Goal: Find specific page/section: Find specific page/section

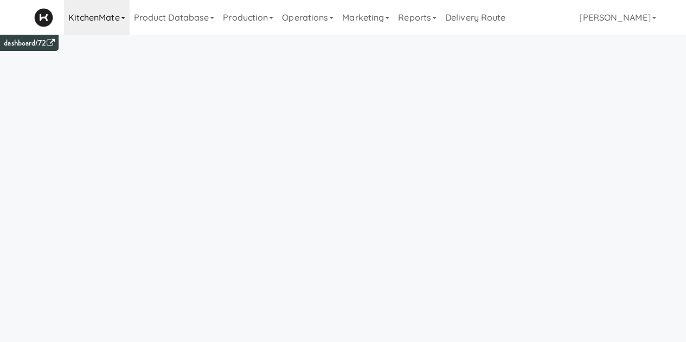
click at [101, 24] on link "KitchenMate" at bounding box center [97, 17] width 66 height 35
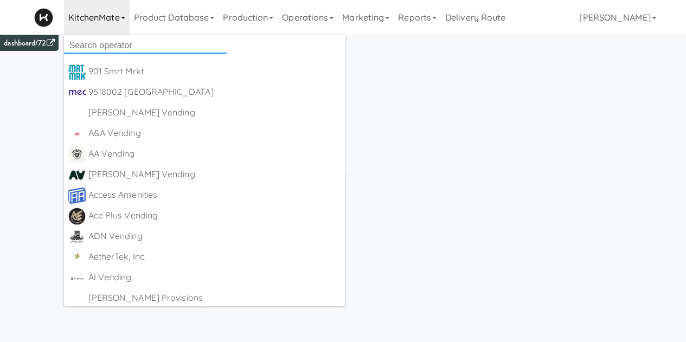
click at [99, 41] on input "text" at bounding box center [145, 45] width 163 height 16
type input "canteen"
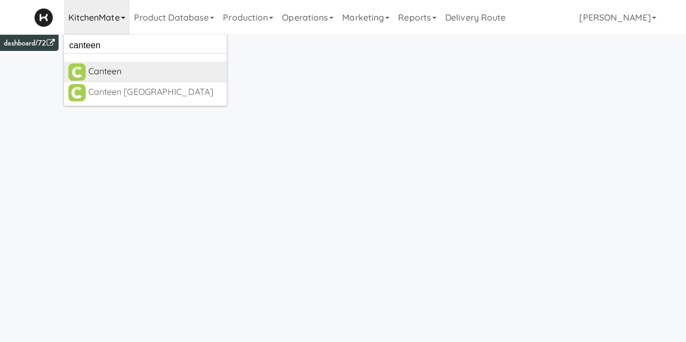
click at [92, 71] on div "Canteen" at bounding box center [155, 71] width 134 height 16
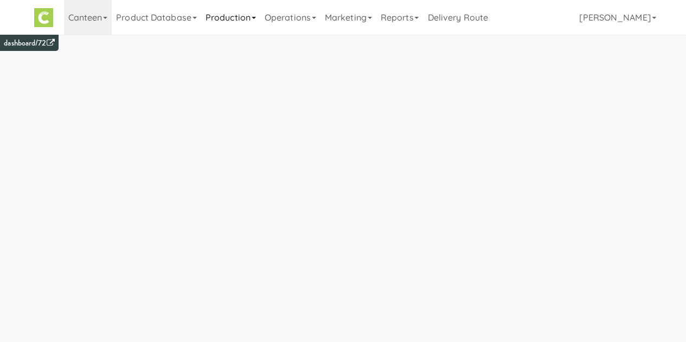
click at [238, 19] on link "Production" at bounding box center [230, 17] width 59 height 35
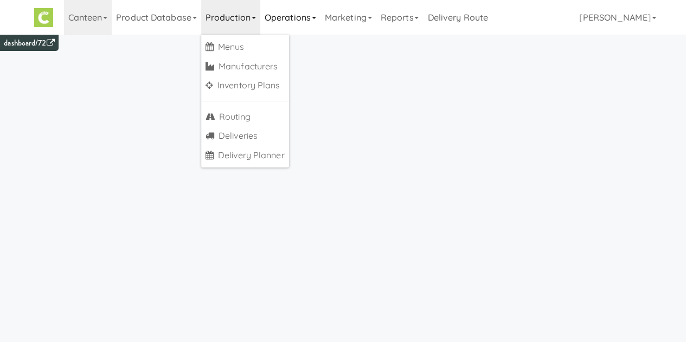
click at [289, 18] on link "Operations" at bounding box center [290, 17] width 60 height 35
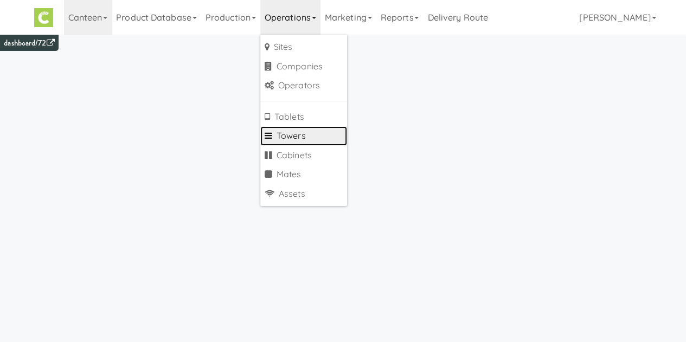
click at [288, 138] on link "Towers" at bounding box center [303, 136] width 87 height 20
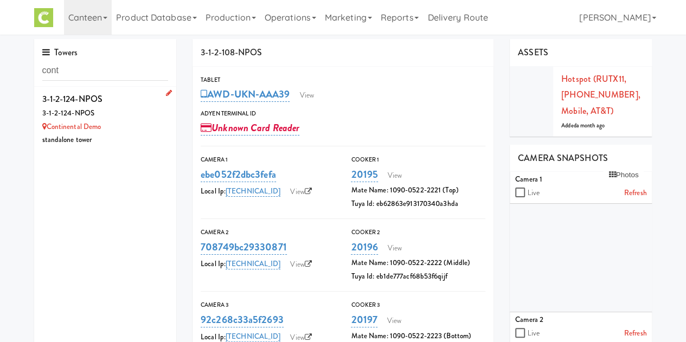
click at [110, 119] on div "3-1-2-124-NPOS" at bounding box center [105, 114] width 126 height 14
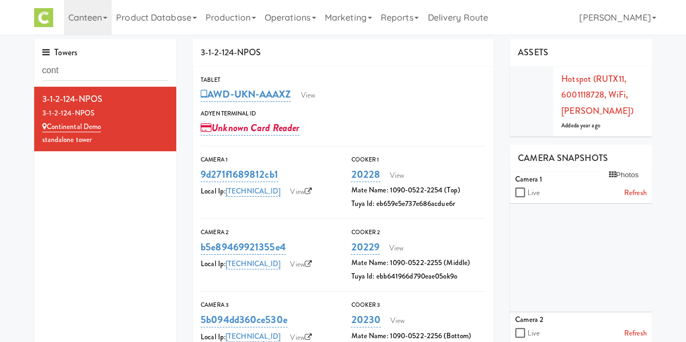
click at [314, 86] on div "AWD-UKN-AAAXZ View" at bounding box center [343, 94] width 285 height 18
click at [313, 93] on link "View" at bounding box center [307, 95] width 25 height 16
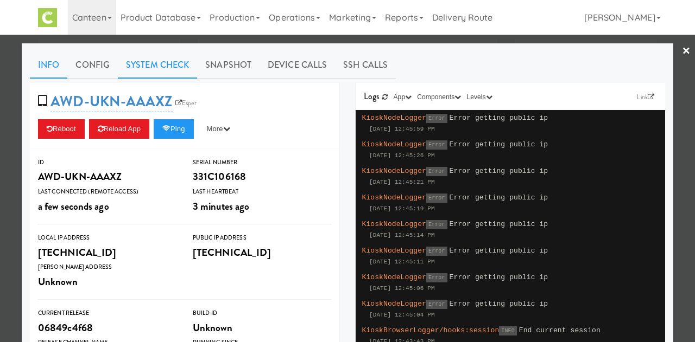
click at [145, 67] on link "System Check" at bounding box center [157, 65] width 79 height 27
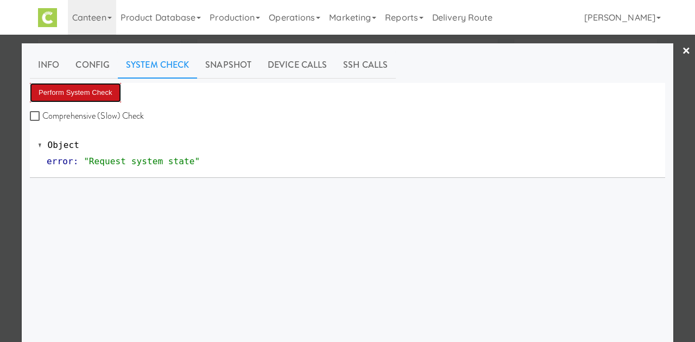
click at [54, 90] on button "Perform System Check" at bounding box center [75, 93] width 91 height 20
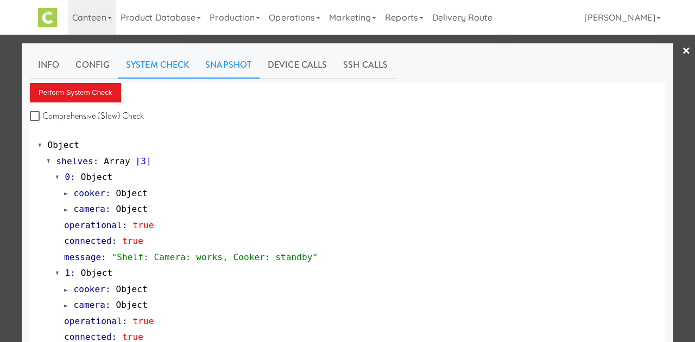
click at [225, 78] on link "Snapshot" at bounding box center [228, 65] width 62 height 27
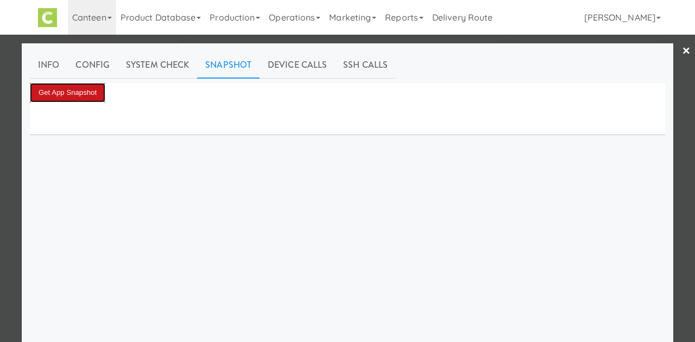
click at [55, 94] on button "Get App Snapshot" at bounding box center [67, 93] width 75 height 20
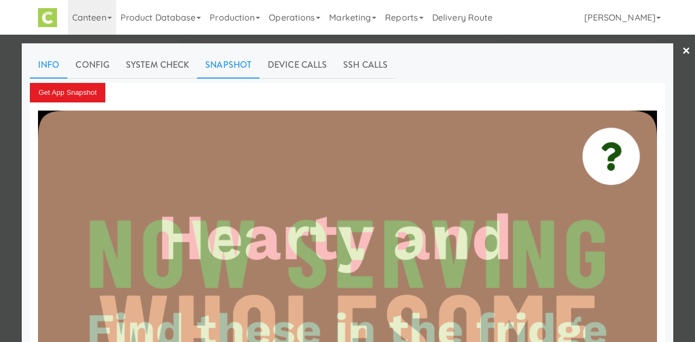
click at [43, 67] on link "Info" at bounding box center [48, 65] width 37 height 27
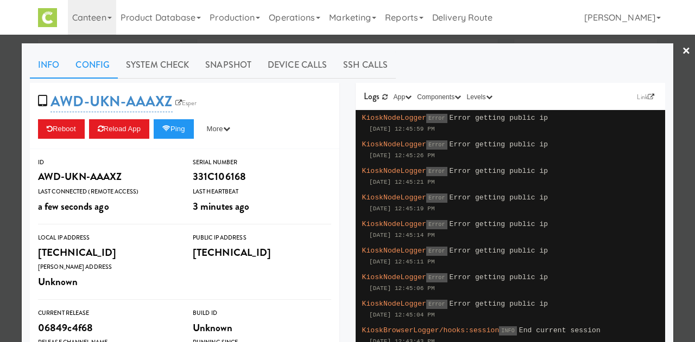
click at [80, 67] on link "Config" at bounding box center [92, 65] width 50 height 27
click at [49, 70] on link "Info" at bounding box center [48, 65] width 37 height 27
click at [683, 50] on div at bounding box center [347, 171] width 695 height 342
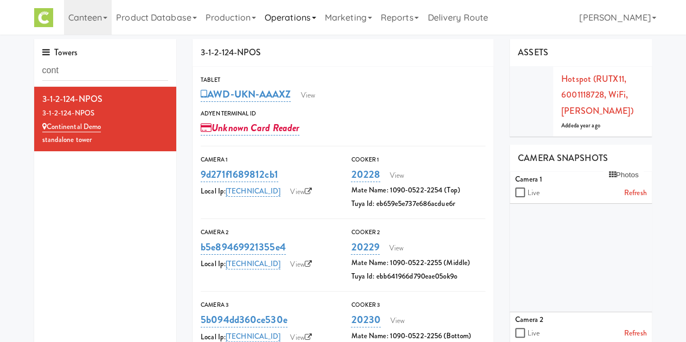
click at [290, 17] on link "Operations" at bounding box center [290, 17] width 60 height 35
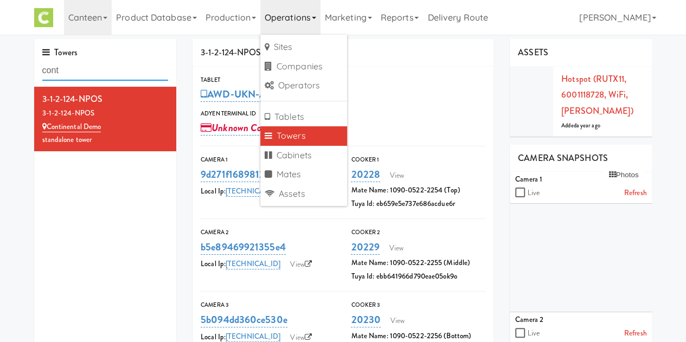
click at [80, 74] on input "cont" at bounding box center [105, 71] width 126 height 20
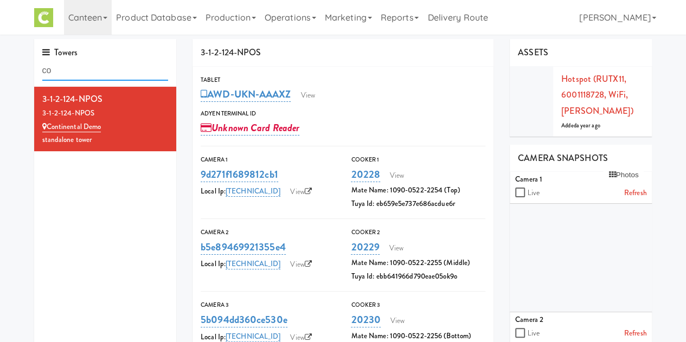
type input "c"
type input "cont"
click at [92, 114] on div "3-1-2-124-NPOS" at bounding box center [105, 114] width 126 height 14
click at [291, 18] on link "Operations" at bounding box center [290, 17] width 60 height 35
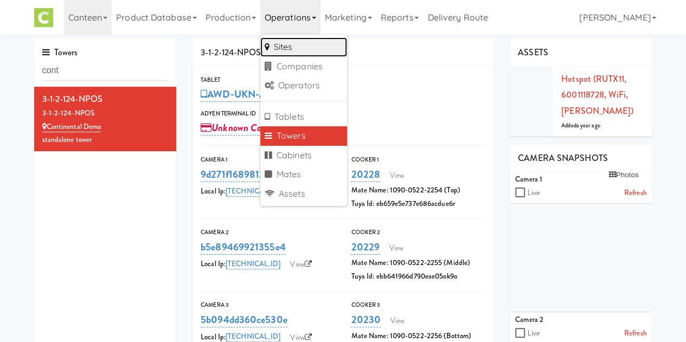
click at [291, 39] on link "Sites" at bounding box center [303, 47] width 87 height 20
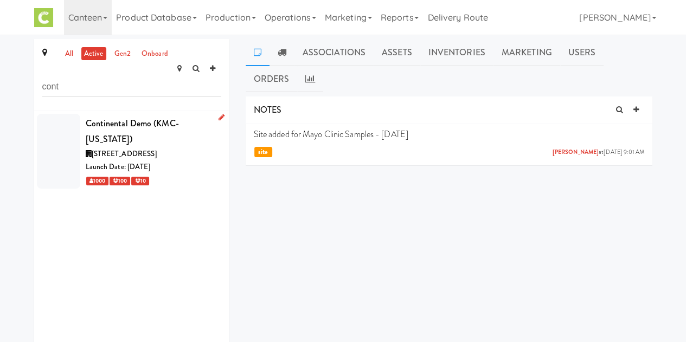
type input "cont"
click at [125, 130] on div "Continental Demo (KMC-INDIANA)" at bounding box center [154, 132] width 136 height 32
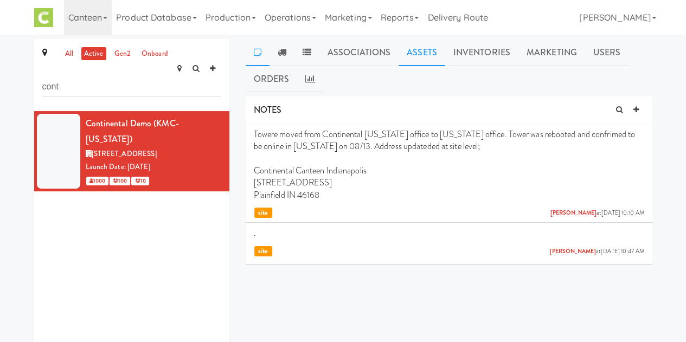
click at [430, 50] on link "Assets" at bounding box center [422, 52] width 47 height 27
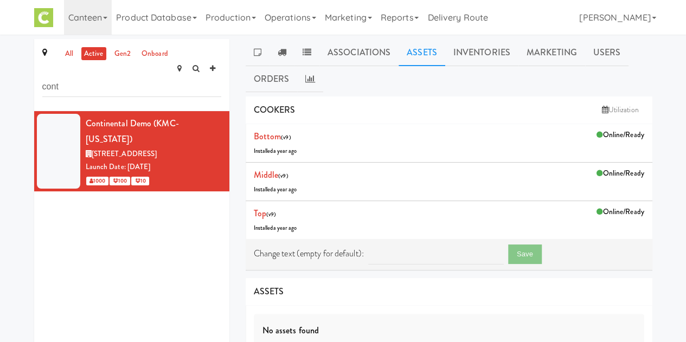
click at [184, 240] on div "Continental Demo (KMC-INDIANA) 851 Columbia Rd, Plainfield IN Launch Date: Apr …" at bounding box center [131, 246] width 195 height 271
click at [176, 265] on div "Continental Demo (KMC-INDIANA) 851 Columbia Rd, Plainfield IN Launch Date: Apr …" at bounding box center [131, 246] width 195 height 271
click at [240, 143] on div "Associations Assets Inventories Marketing Users Orders NOTES Towere moved from …" at bounding box center [449, 323] width 423 height 569
click at [254, 214] on link "Top" at bounding box center [260, 213] width 12 height 12
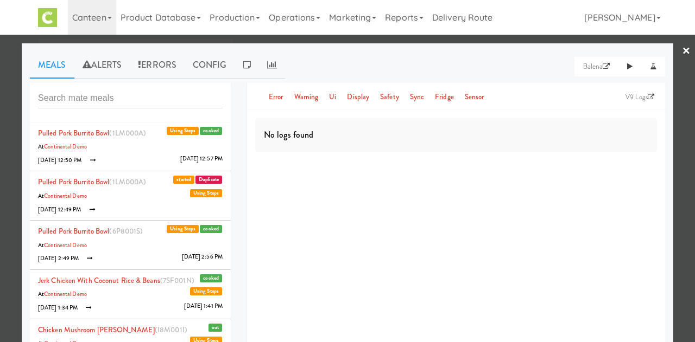
scroll to position [118, 0]
